Goal: Complete application form

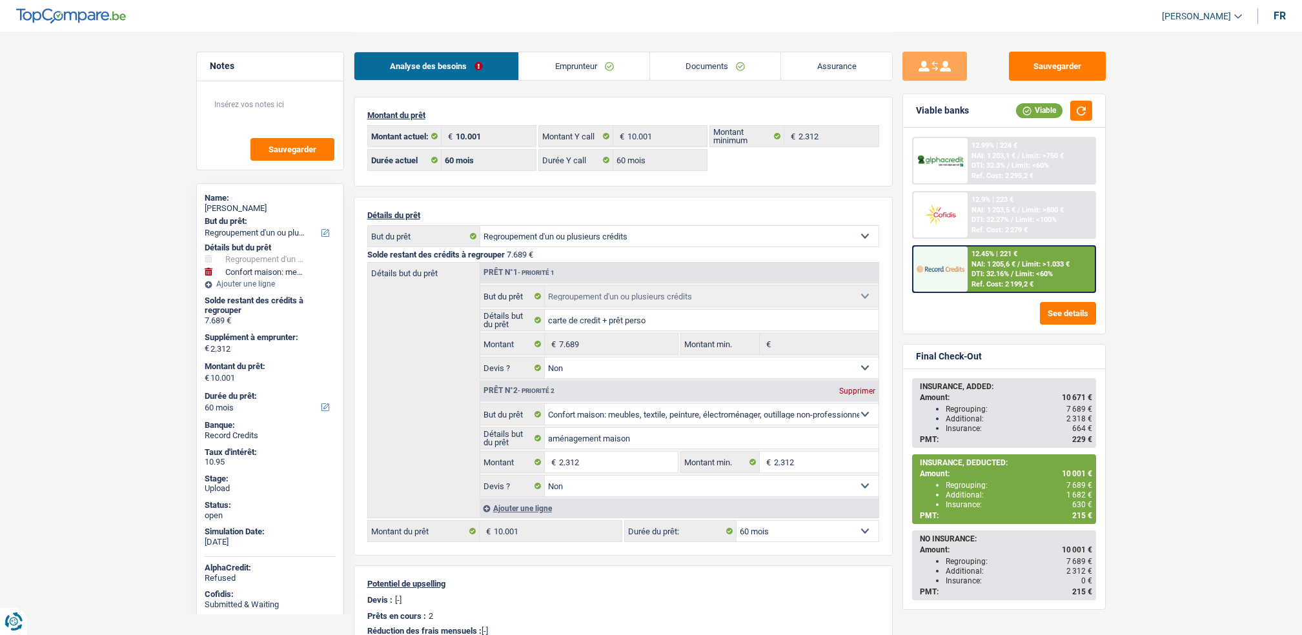
select select "refinancing"
select select "household"
select select "60"
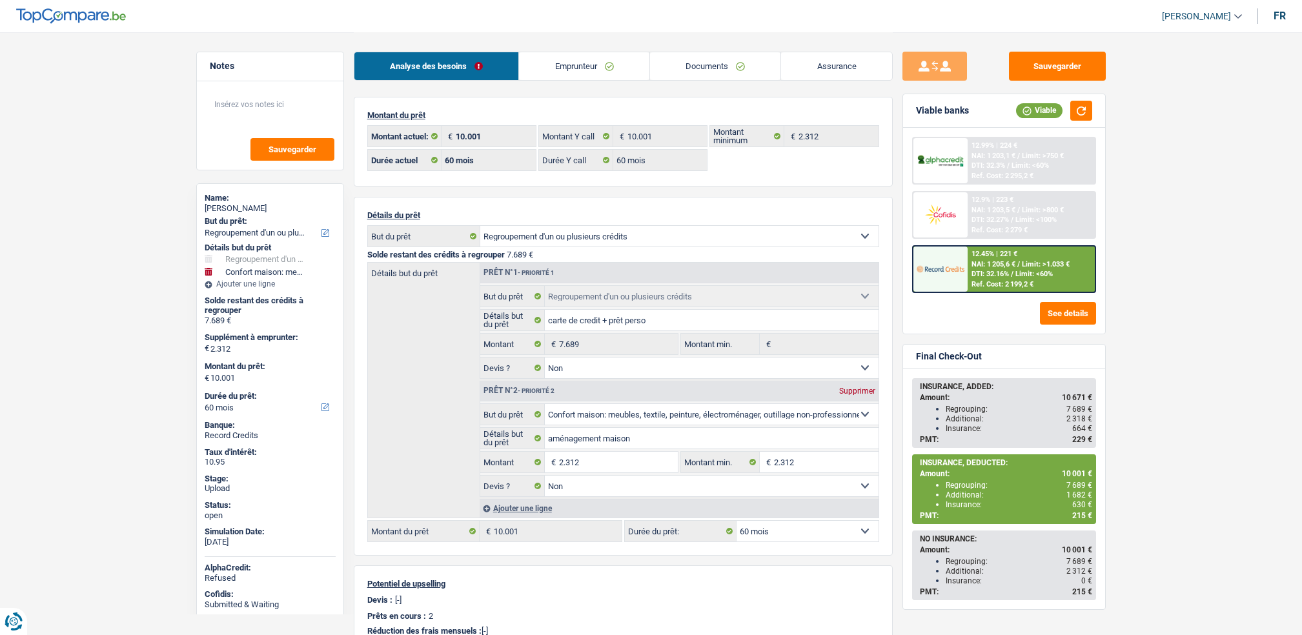
select select "60"
select select "refinancing"
select select "false"
select select "household"
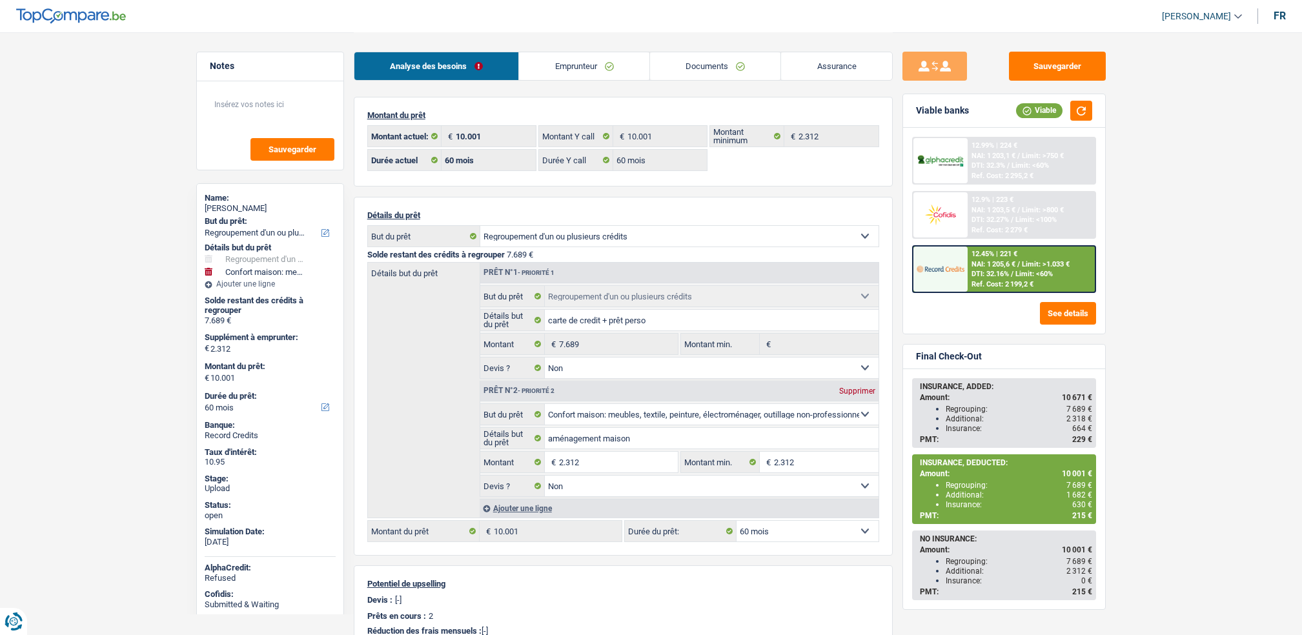
select select "false"
select select "60"
click at [749, 75] on link "Documents" at bounding box center [715, 66] width 131 height 28
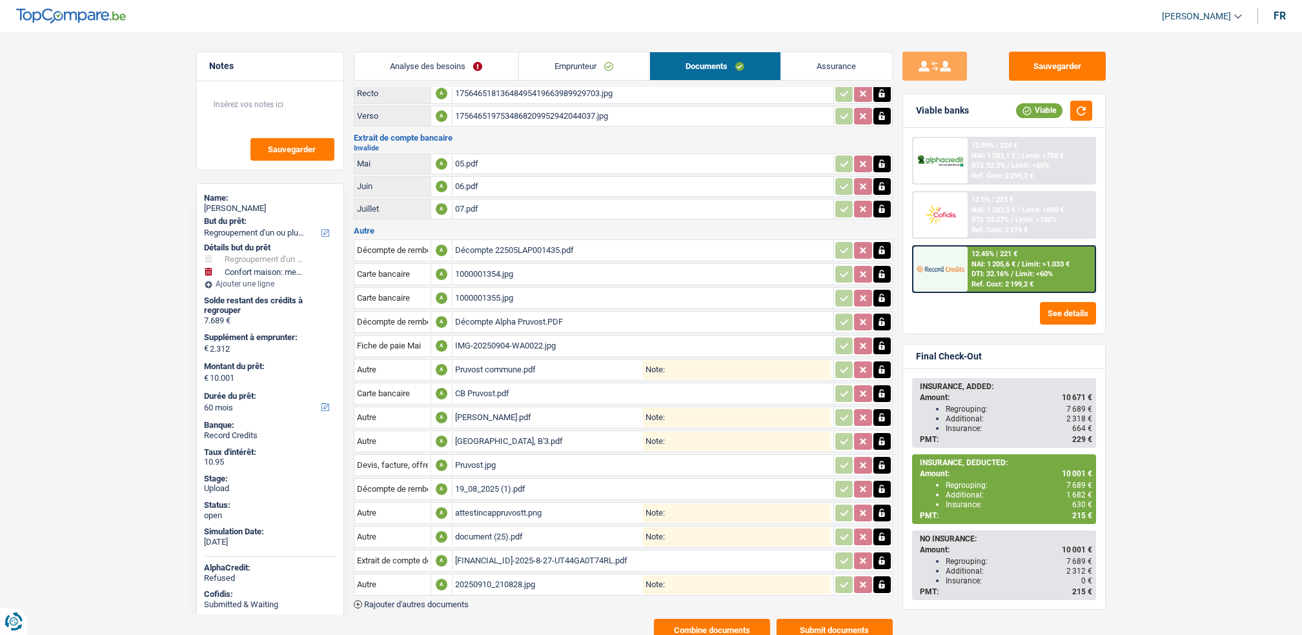
scroll to position [79, 0]
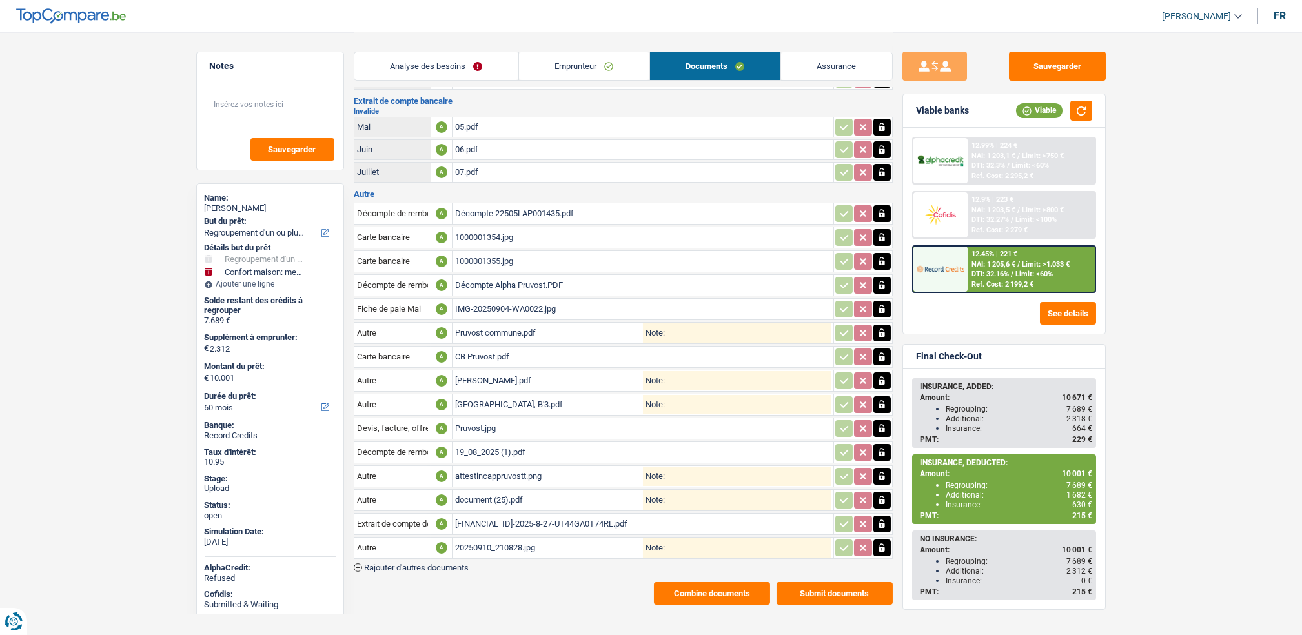
click at [489, 538] on div "20250910_210828.jpg" at bounding box center [549, 547] width 188 height 19
click at [466, 518] on div "BE56000358336588-2025-8-27-UT44GA0T74RL.pdf" at bounding box center [643, 523] width 376 height 19
click at [475, 494] on div "document (25).pdf" at bounding box center [549, 500] width 188 height 19
click at [487, 470] on div "attestincappruvostt.png" at bounding box center [549, 476] width 188 height 19
click at [494, 443] on div "19_08_2025 (1).pdf" at bounding box center [643, 452] width 376 height 19
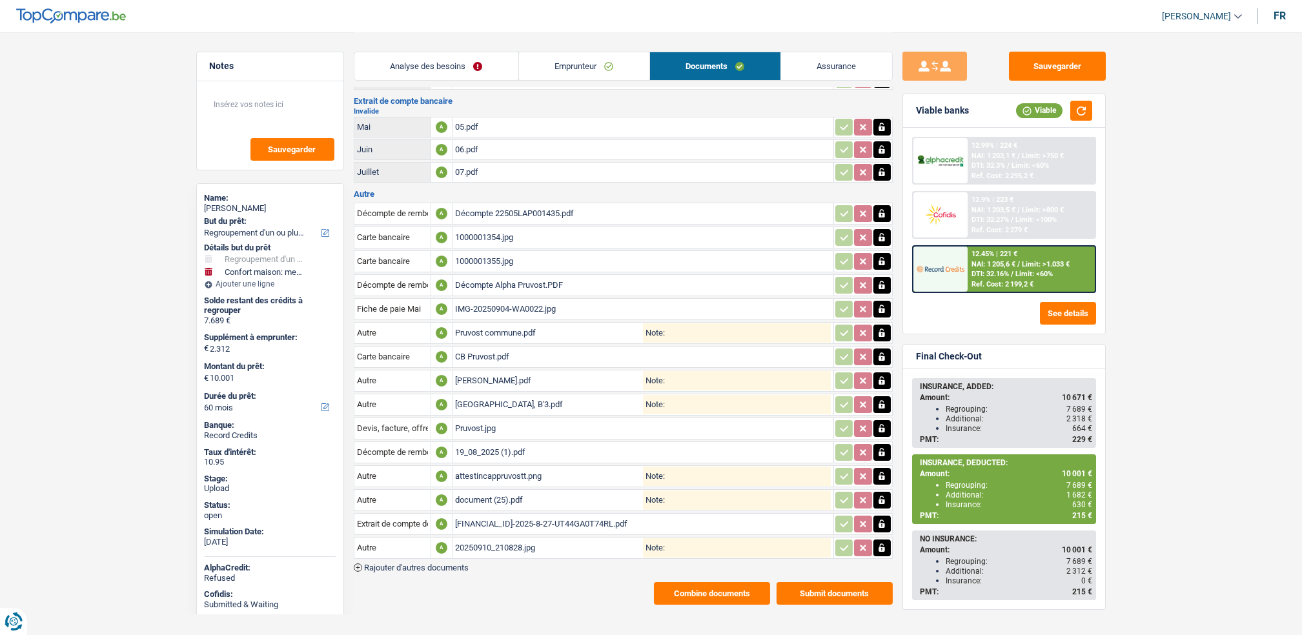
click at [573, 73] on link "Emprunteur" at bounding box center [584, 66] width 130 height 28
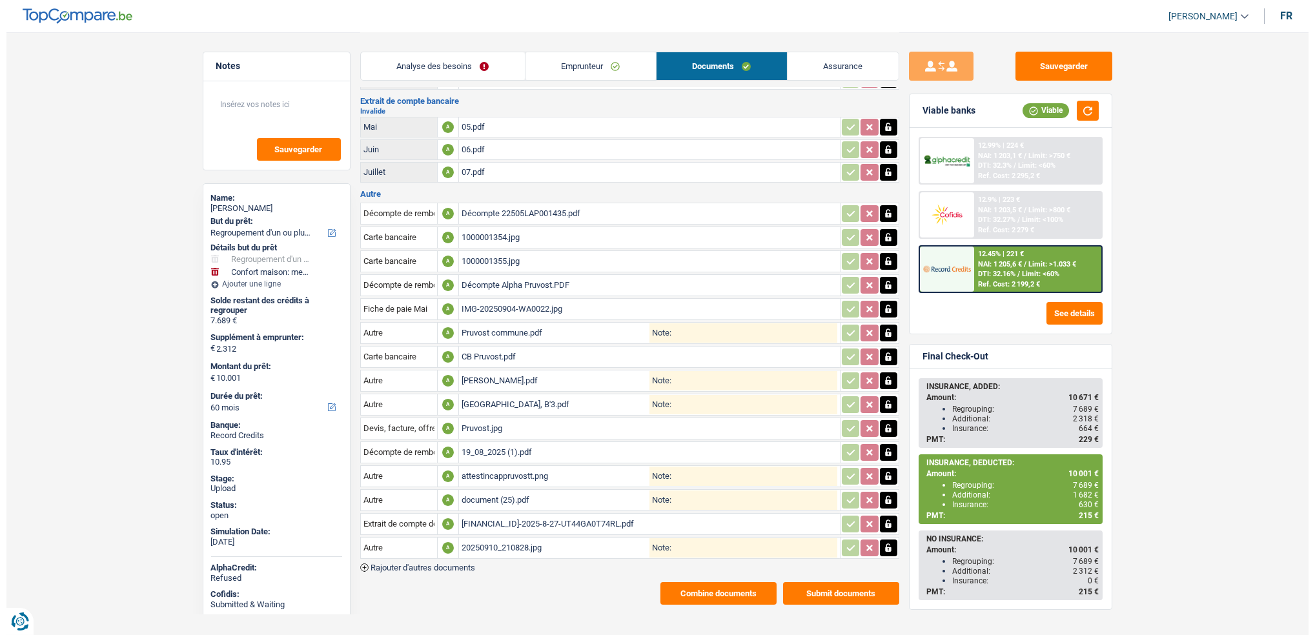
scroll to position [0, 0]
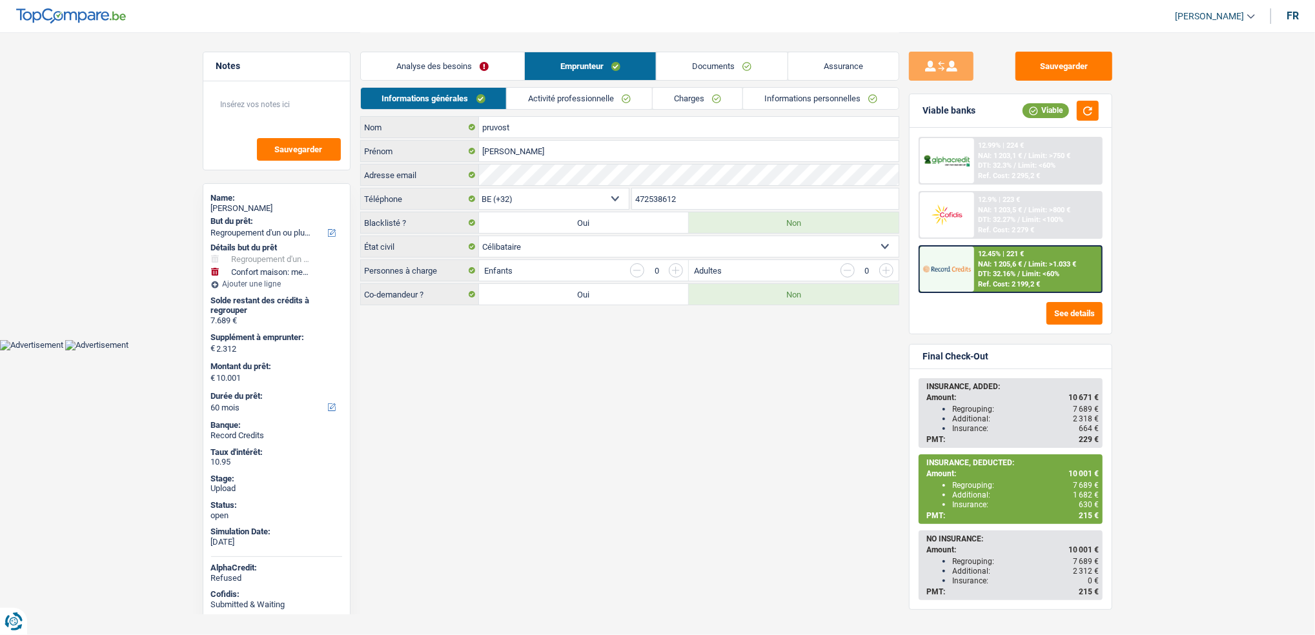
click at [822, 94] on link "Informations personnelles" at bounding box center [821, 98] width 156 height 21
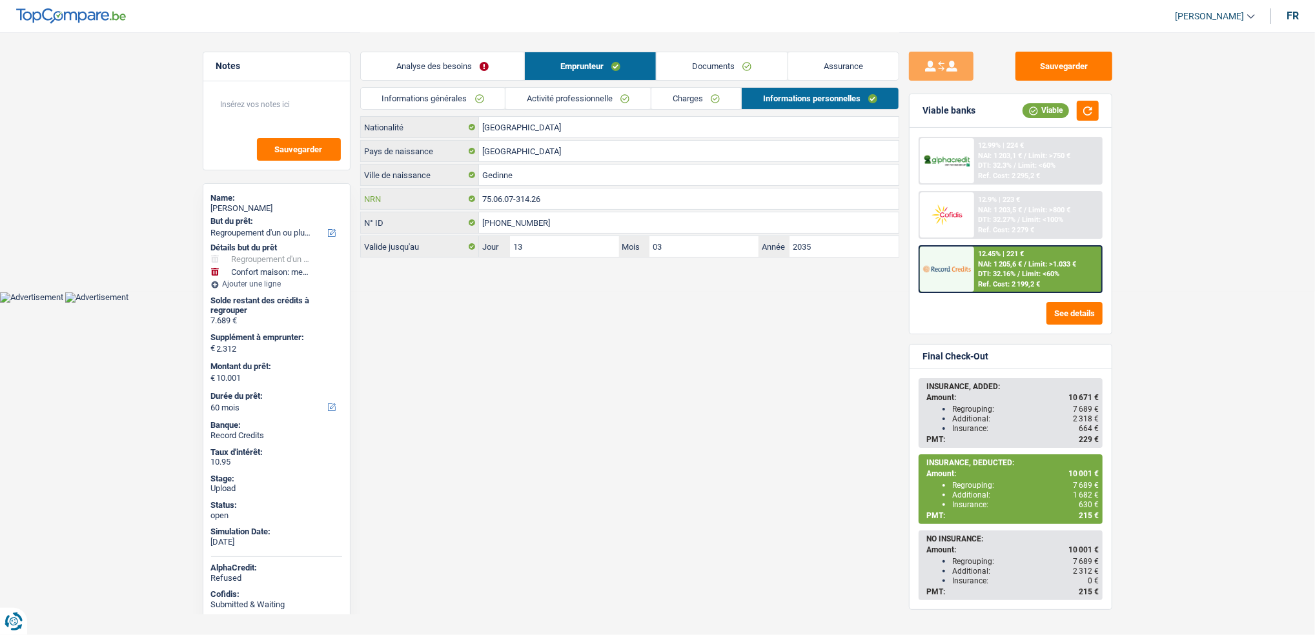
click at [564, 192] on input "75.06.07-314.26" at bounding box center [689, 198] width 420 height 21
click at [562, 198] on input "75.06.07-314.26" at bounding box center [689, 198] width 420 height 21
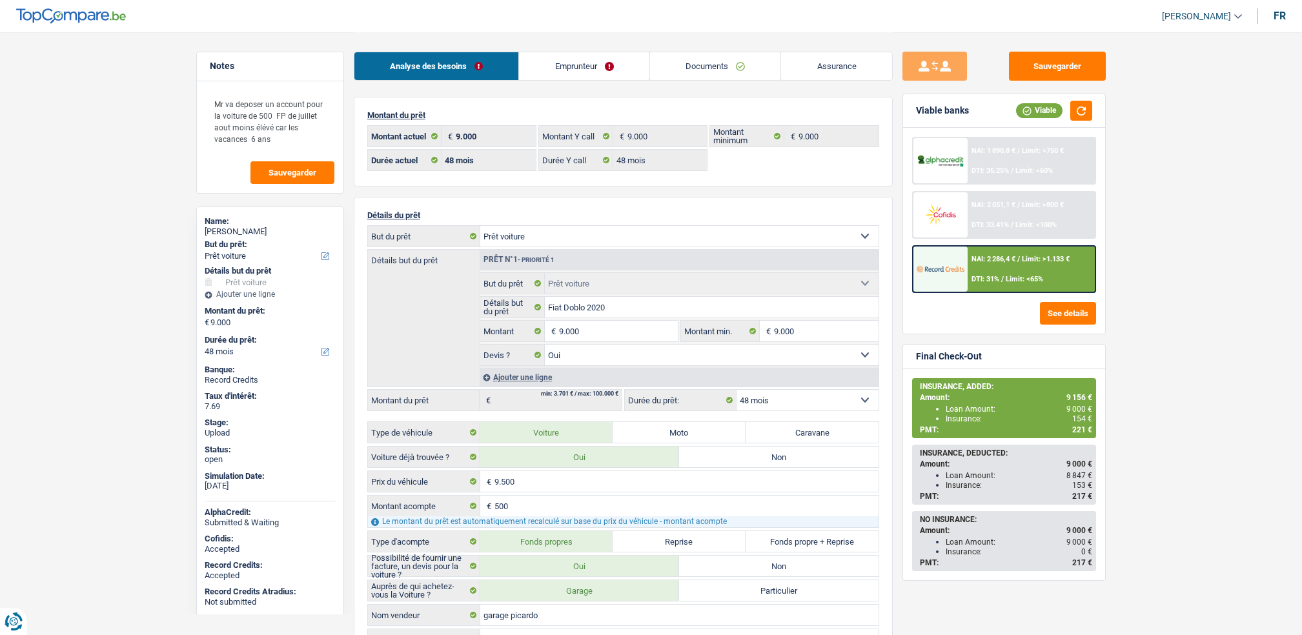
select select "car"
select select "48"
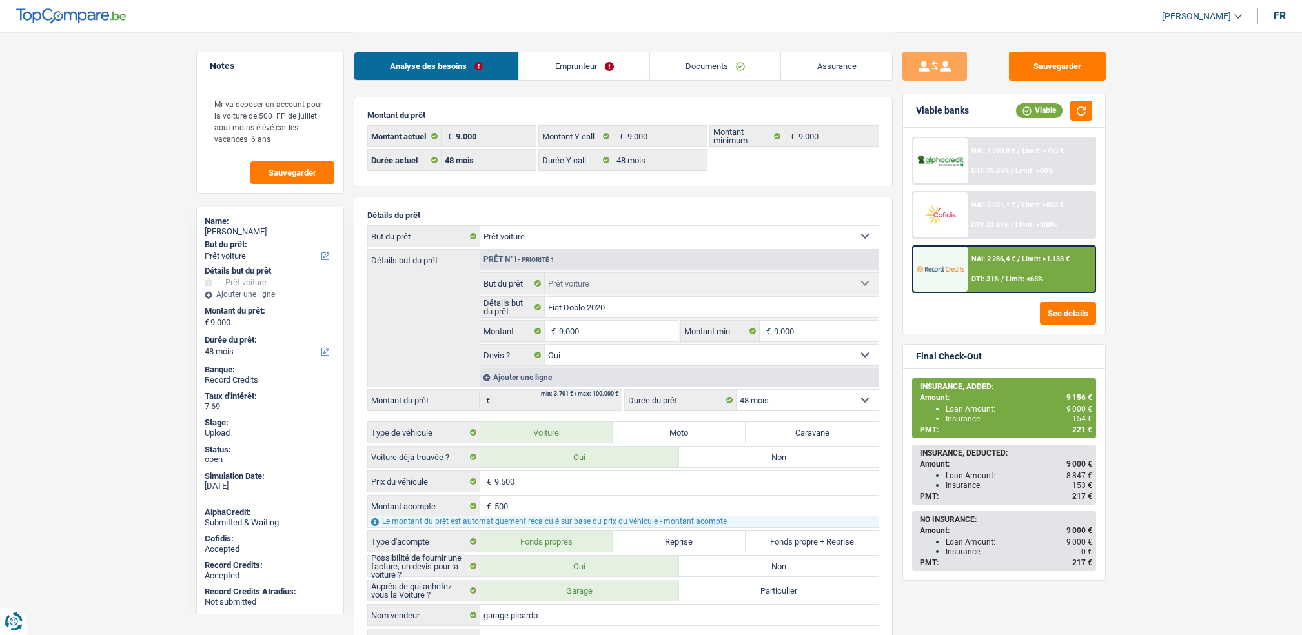
select select "car"
select select "yes"
select select "48"
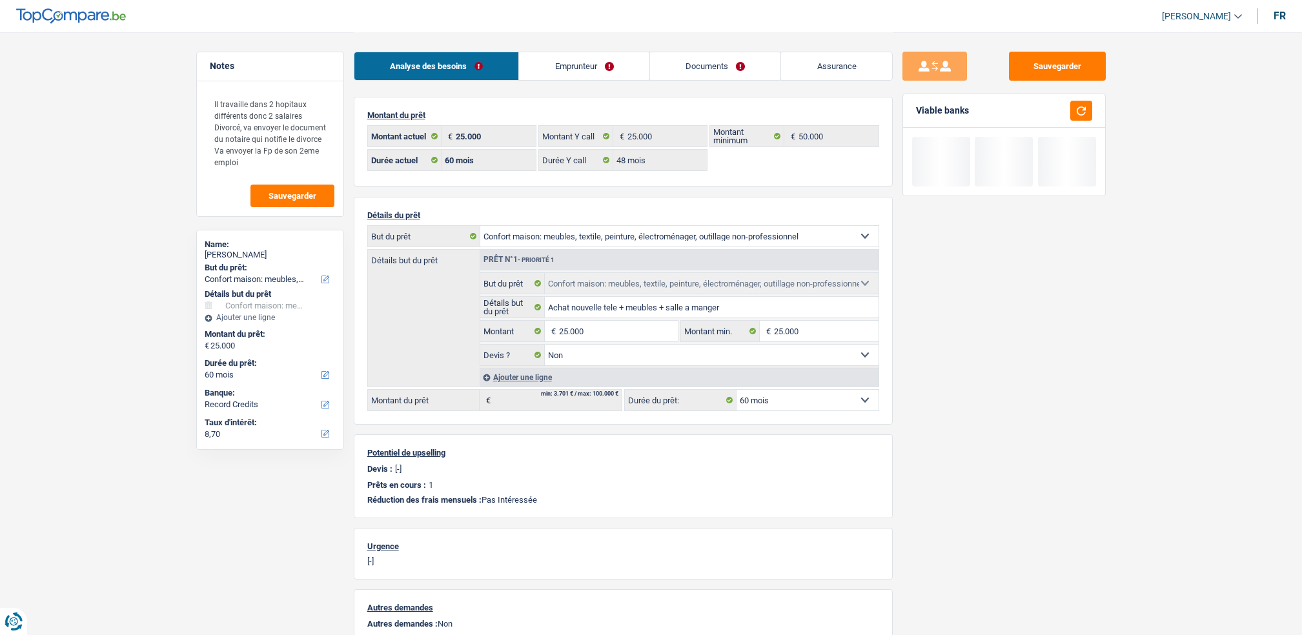
select select "household"
select select "60"
select select "record credits"
select select "60"
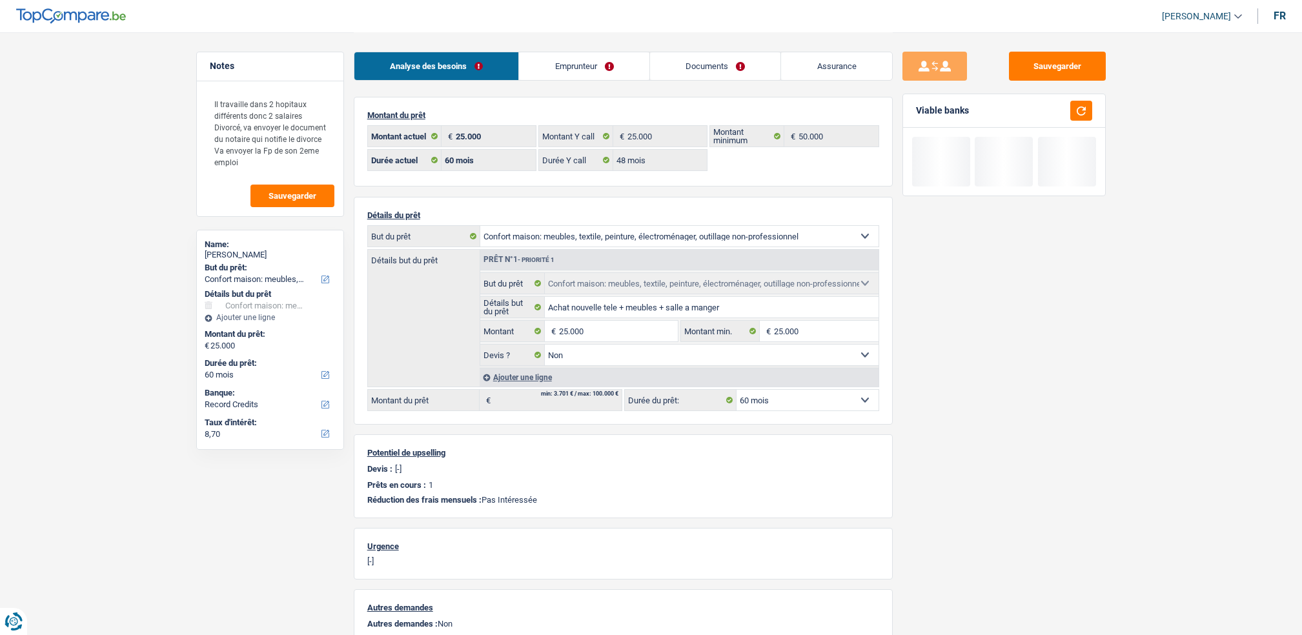
select select "48"
select select "household"
select select "false"
select select "60"
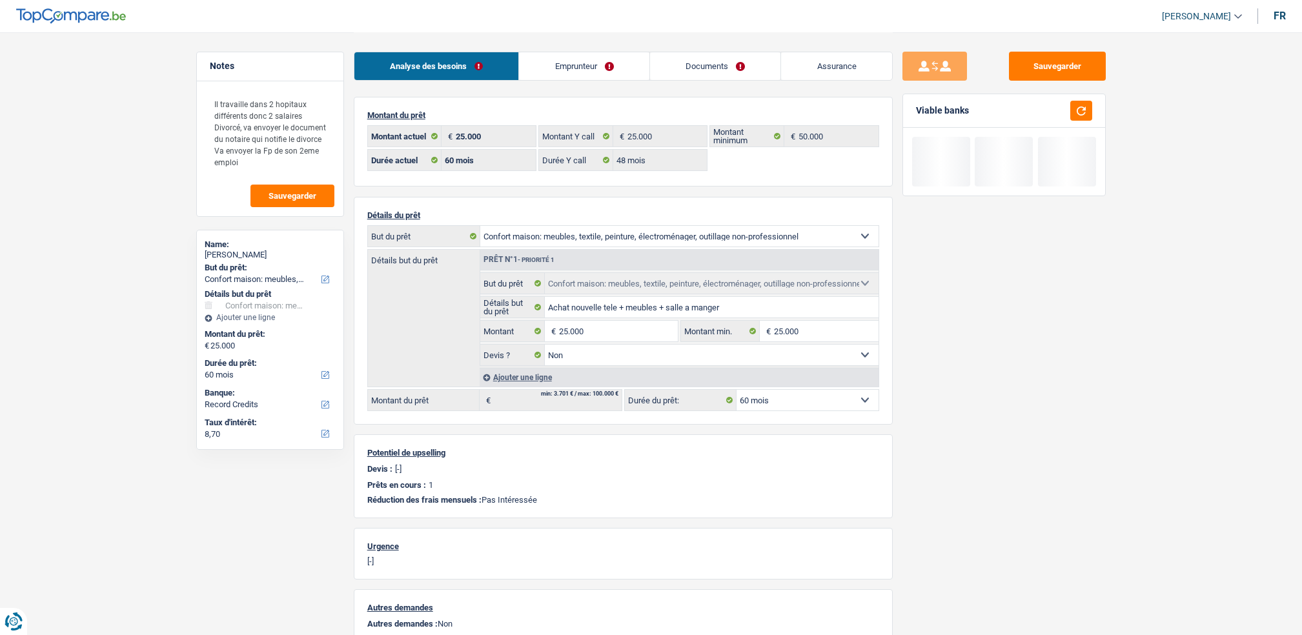
select select "household"
select select "60"
select select "record credits"
select select "60"
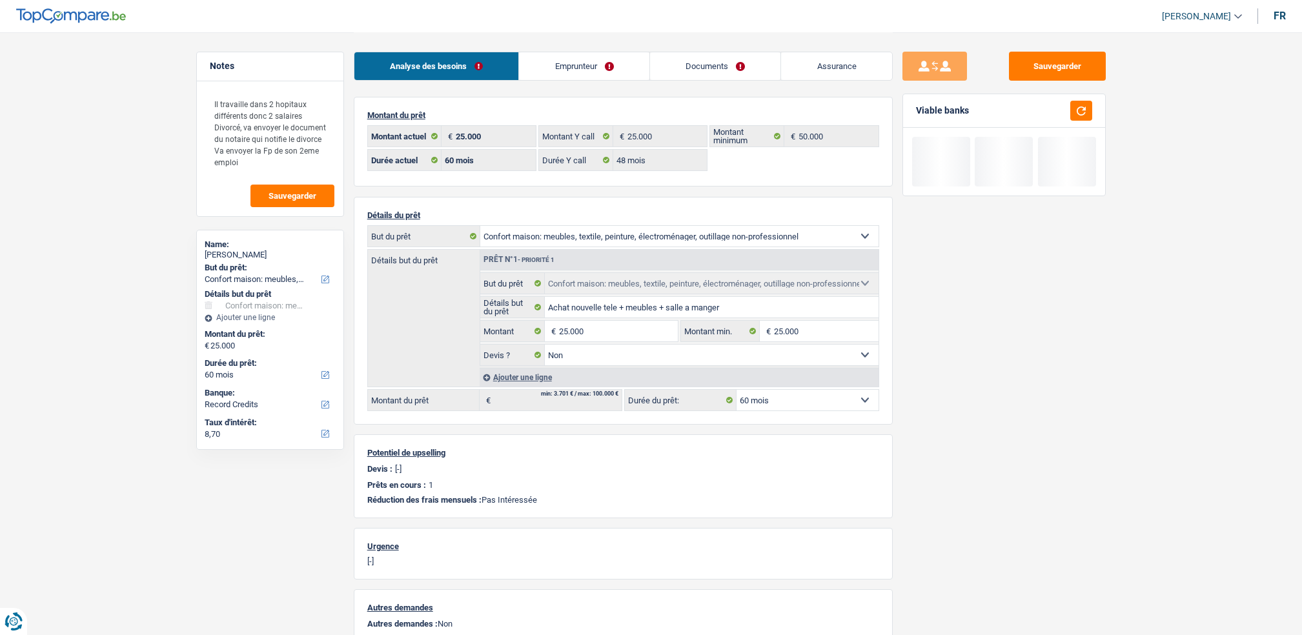
select select "48"
select select "household"
select select "false"
select select "60"
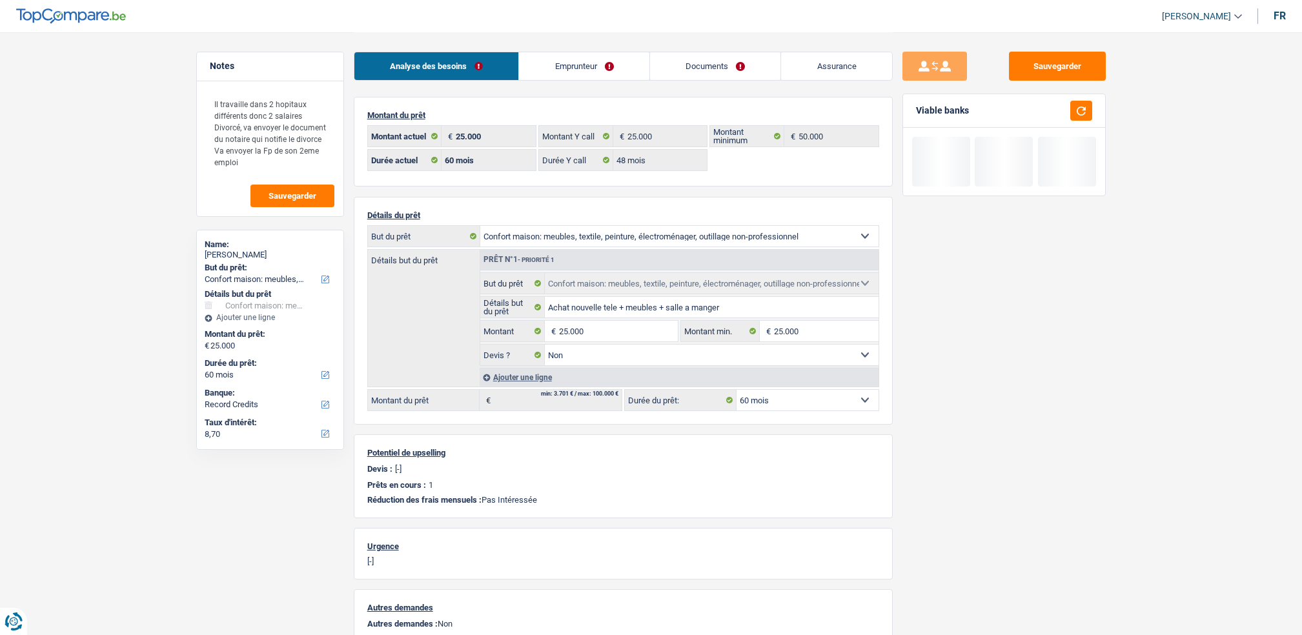
select select "privateEmployee"
select select "netSalary"
select select "familyAllowances"
select select "mealVouchers"
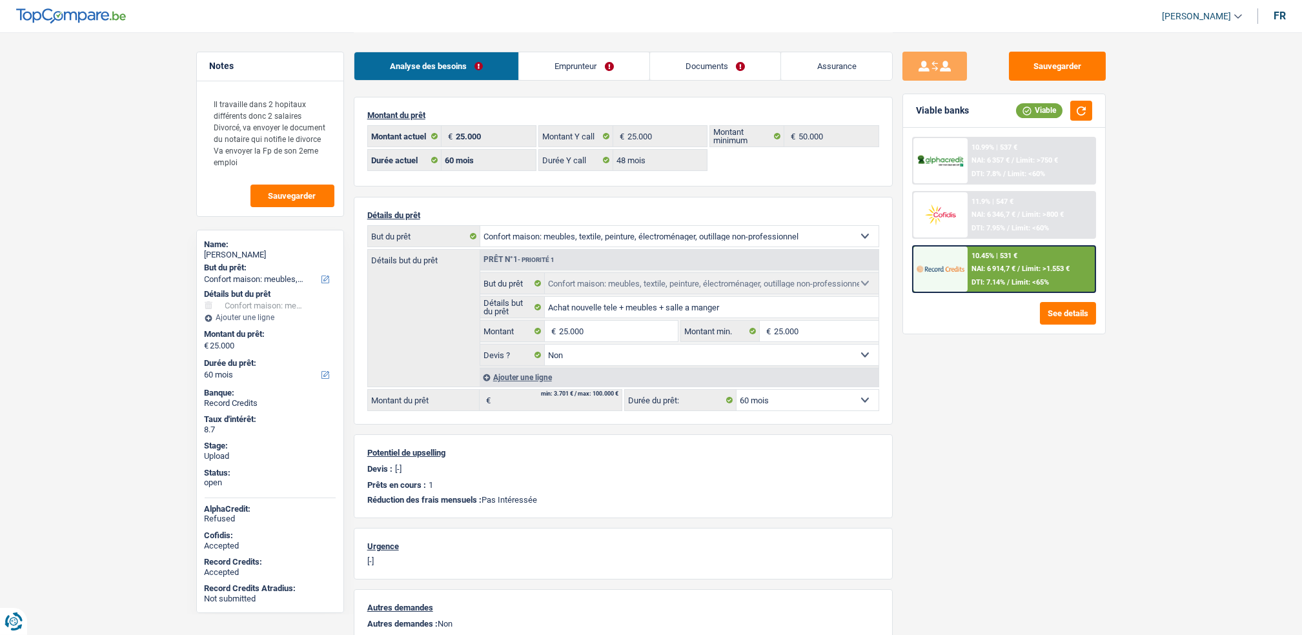
click at [593, 69] on link "Emprunteur" at bounding box center [584, 66] width 130 height 28
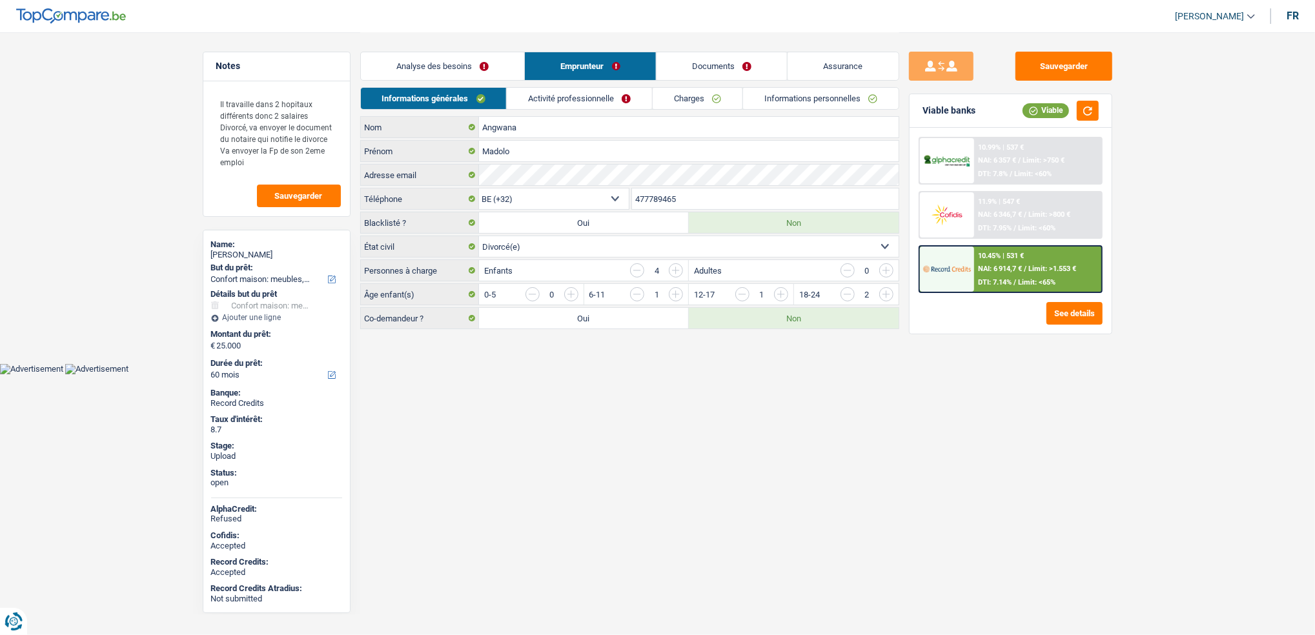
click at [594, 92] on link "Activité professionnelle" at bounding box center [579, 98] width 145 height 21
